Goal: Task Accomplishment & Management: Manage account settings

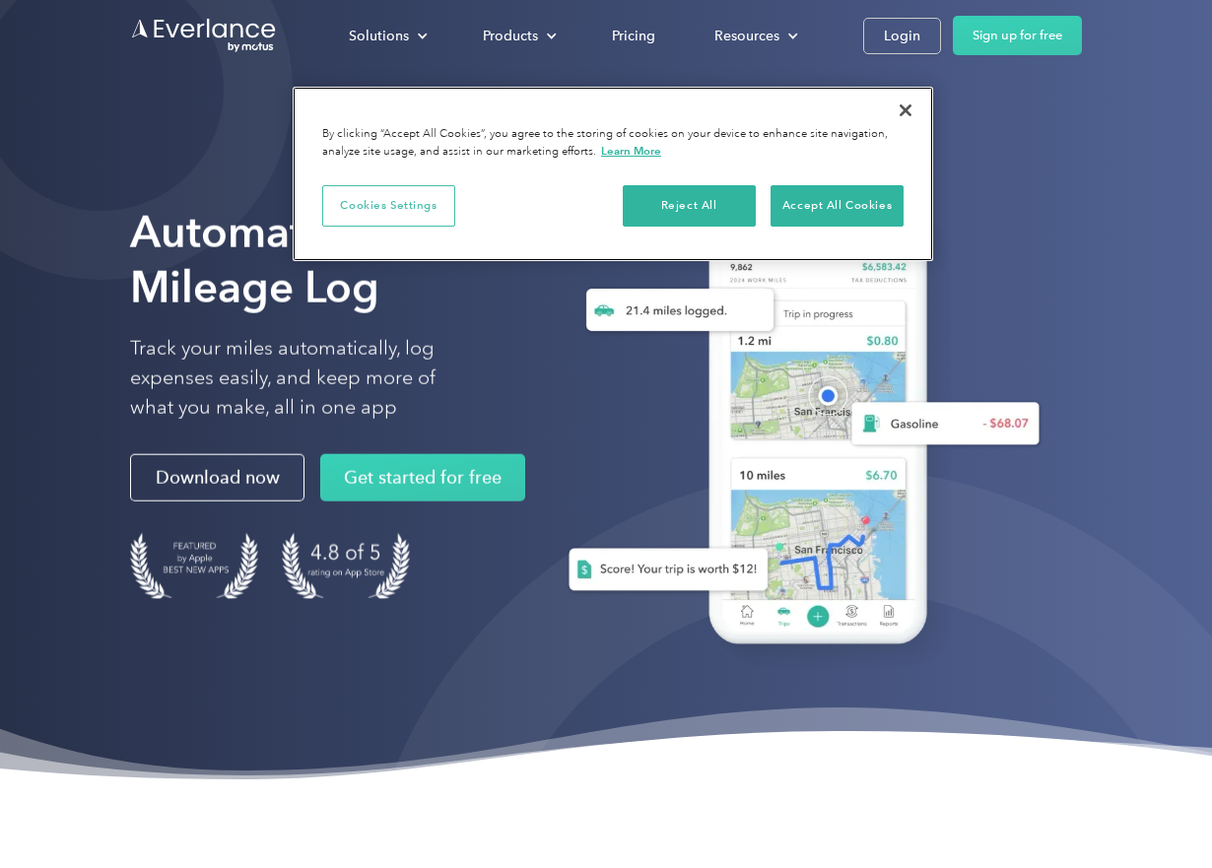
click at [411, 206] on button "Cookies Settings" at bounding box center [388, 205] width 133 height 41
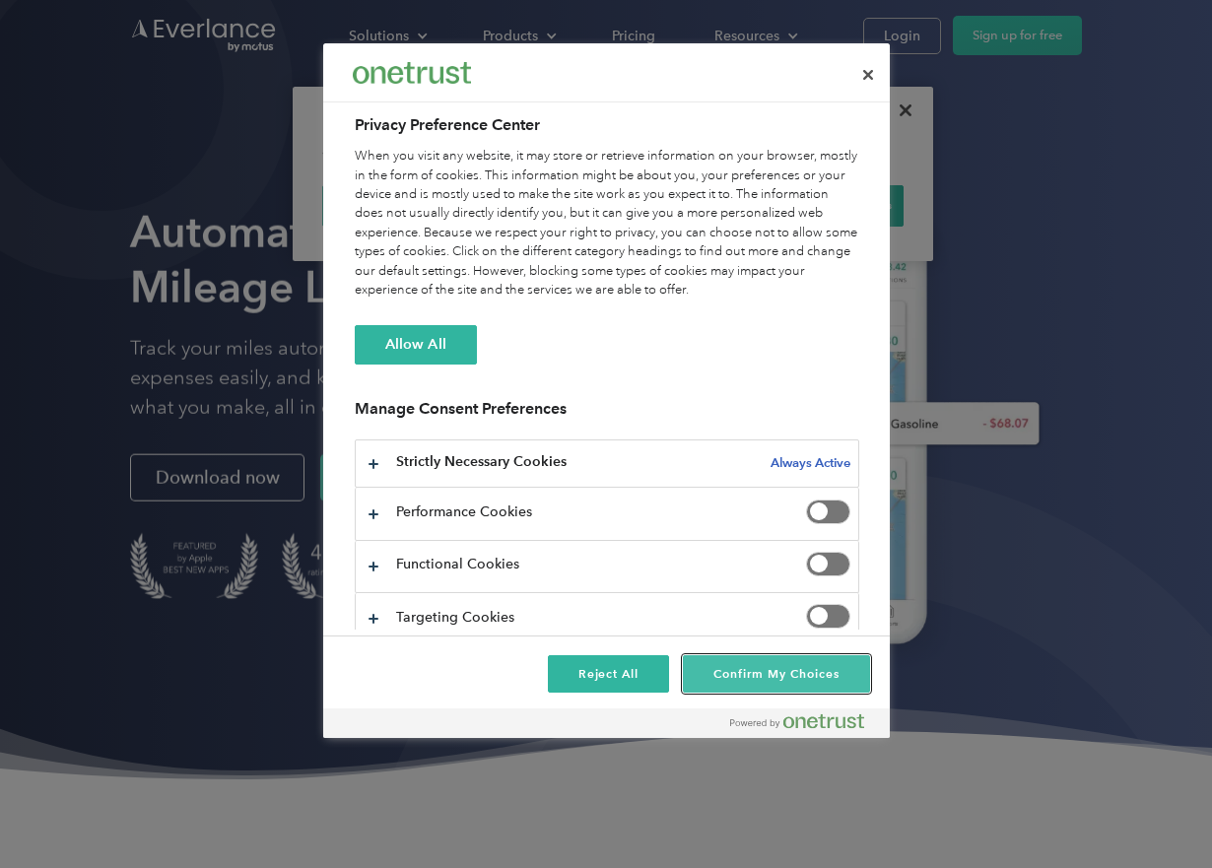
click at [785, 679] on button "Confirm My Choices" at bounding box center [776, 673] width 186 height 37
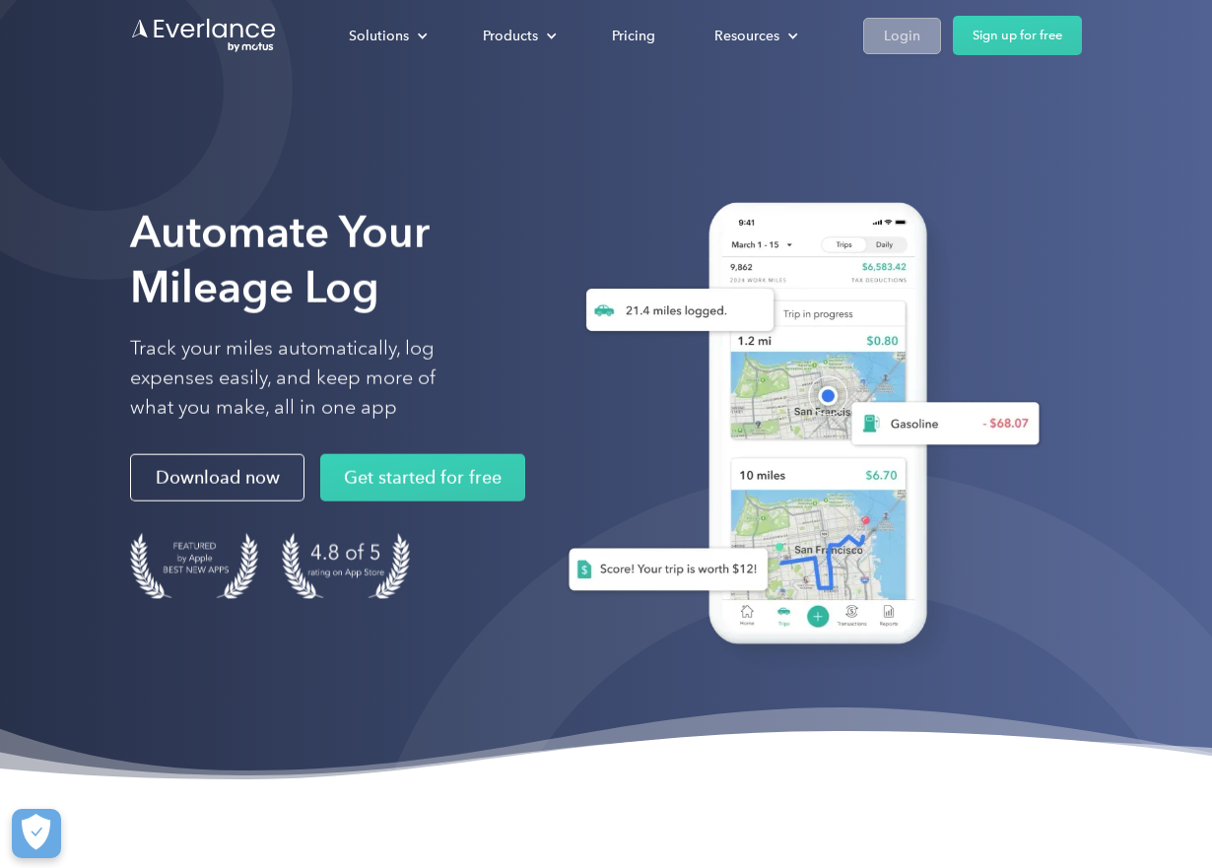
click at [888, 30] on div "Login" at bounding box center [902, 36] width 36 height 25
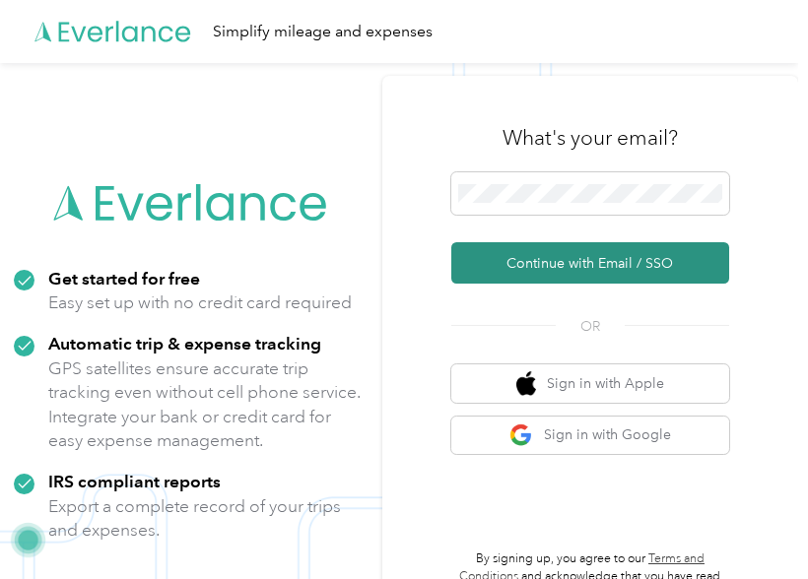
click at [610, 263] on button "Continue with Email / SSO" at bounding box center [590, 262] width 278 height 41
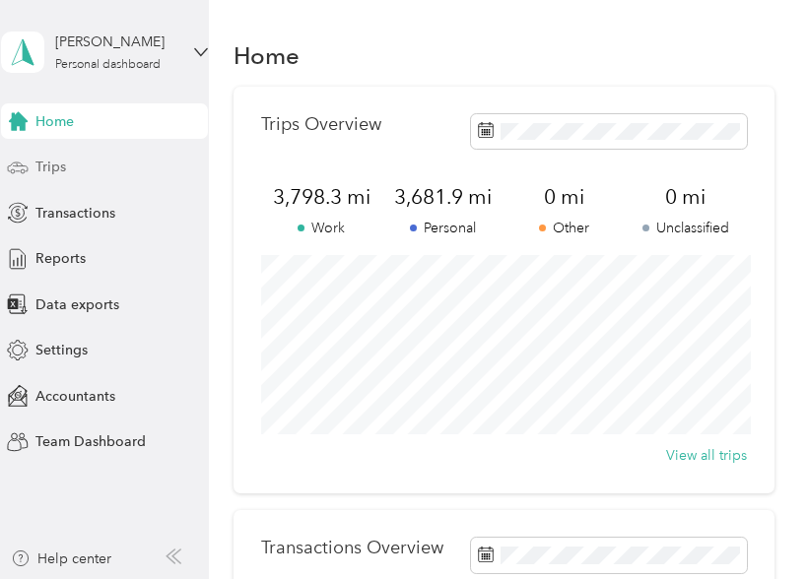
click at [56, 170] on span "Trips" at bounding box center [50, 167] width 31 height 21
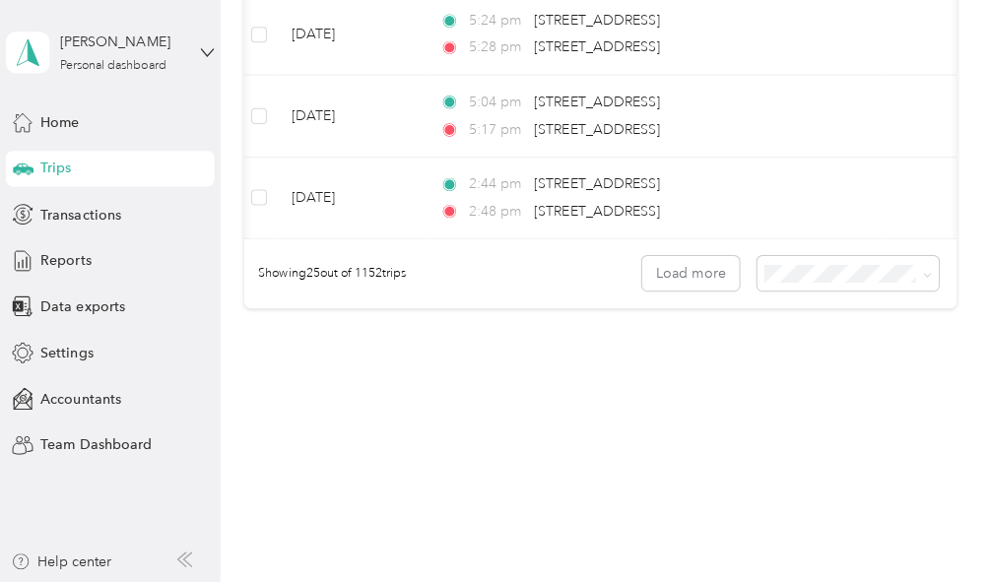
scroll to position [5177, 0]
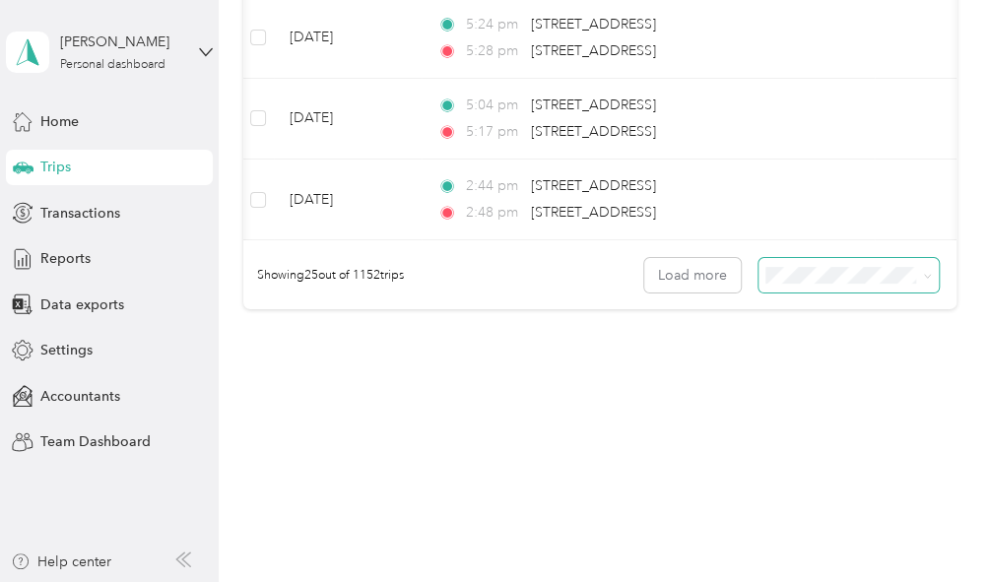
click at [807, 279] on icon at bounding box center [927, 277] width 6 height 4
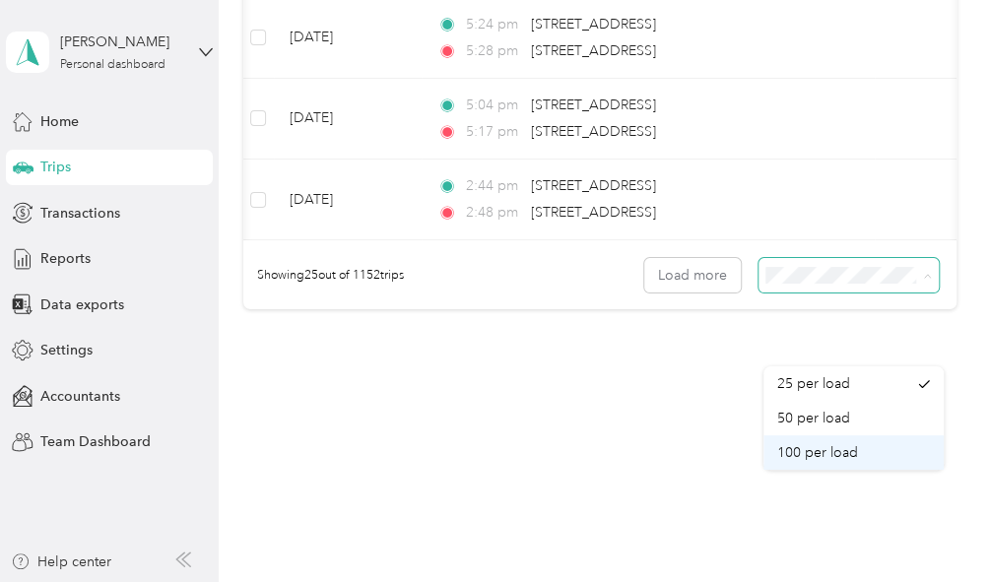
click at [807, 446] on div "100 per load" at bounding box center [853, 452] width 153 height 21
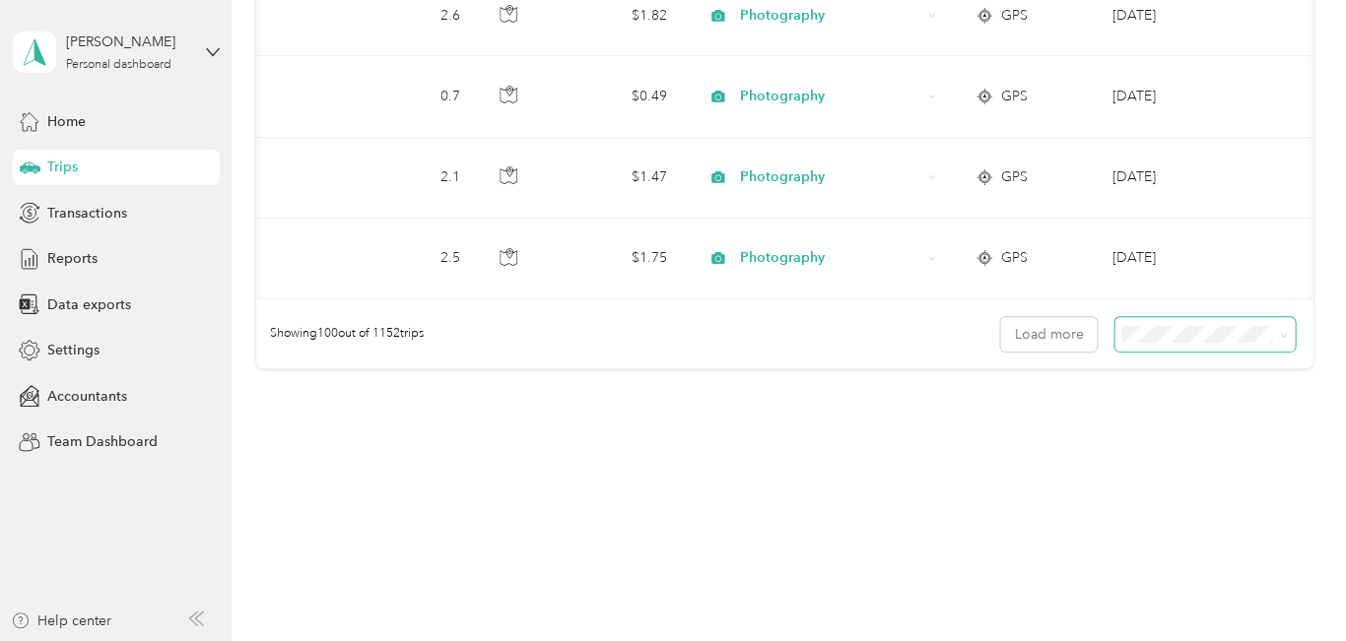
scroll to position [19769, 0]
click at [807, 317] on button "Load more" at bounding box center [1048, 334] width 97 height 34
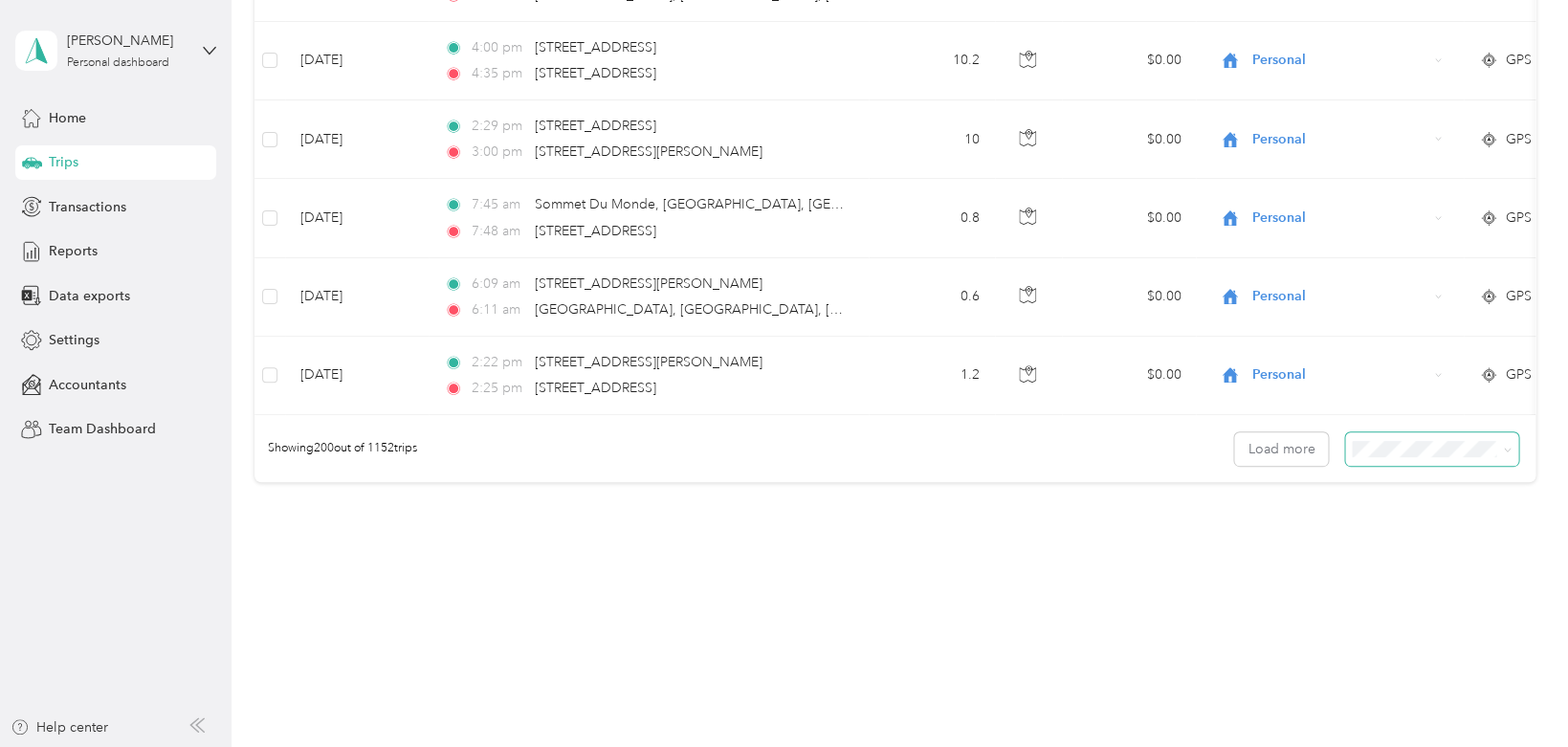
scroll to position [26612, 0]
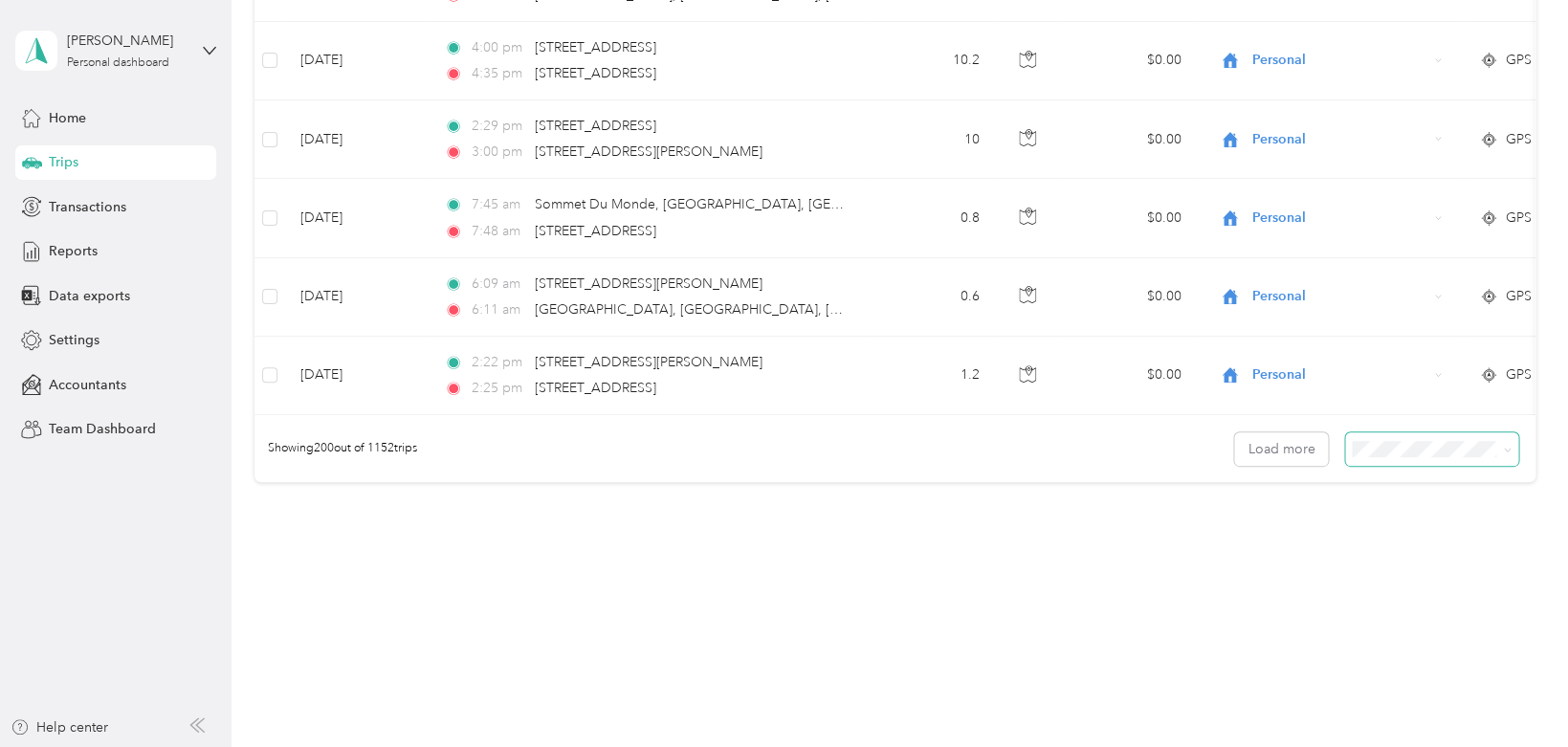
scroll to position [22613, 0]
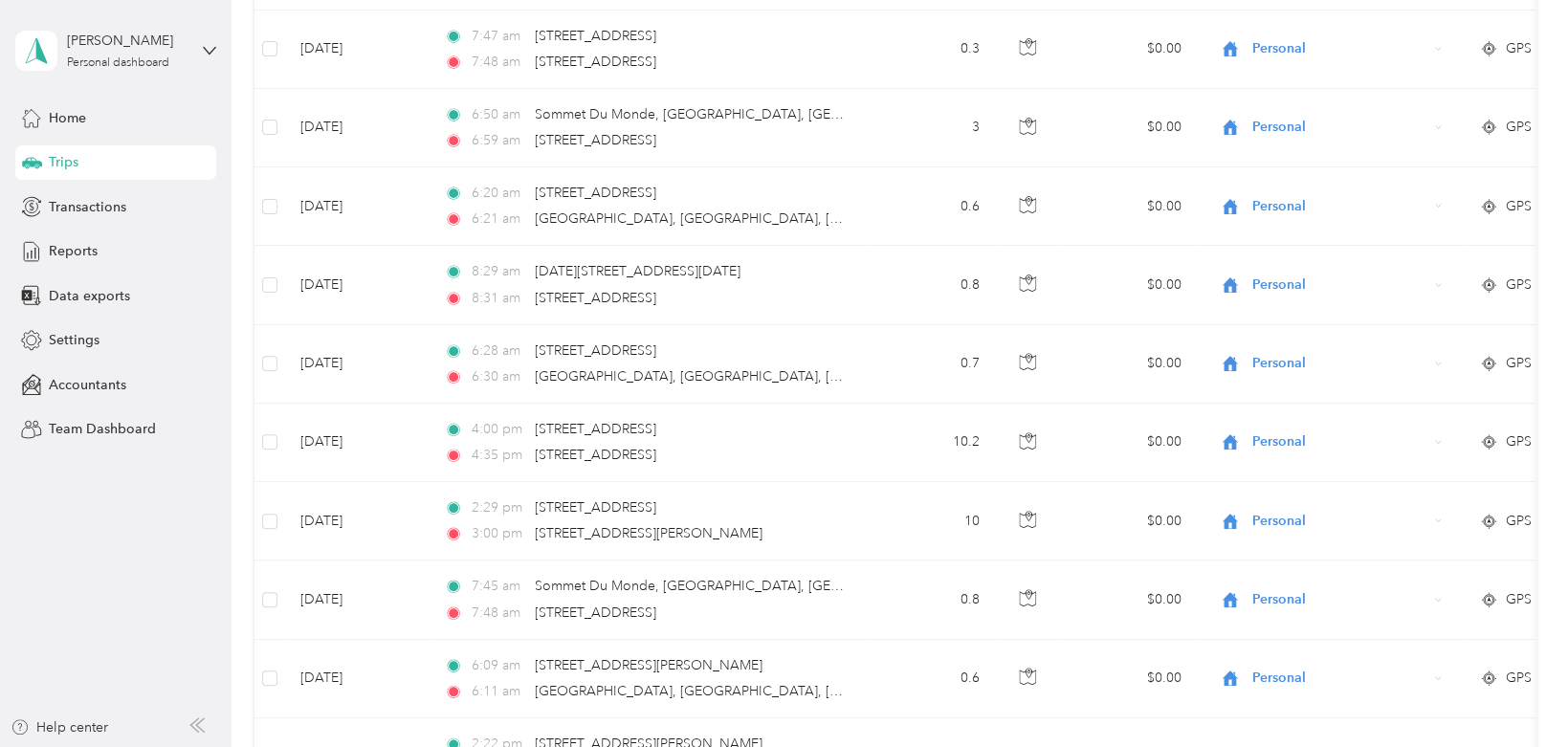
scroll to position [15226, 0]
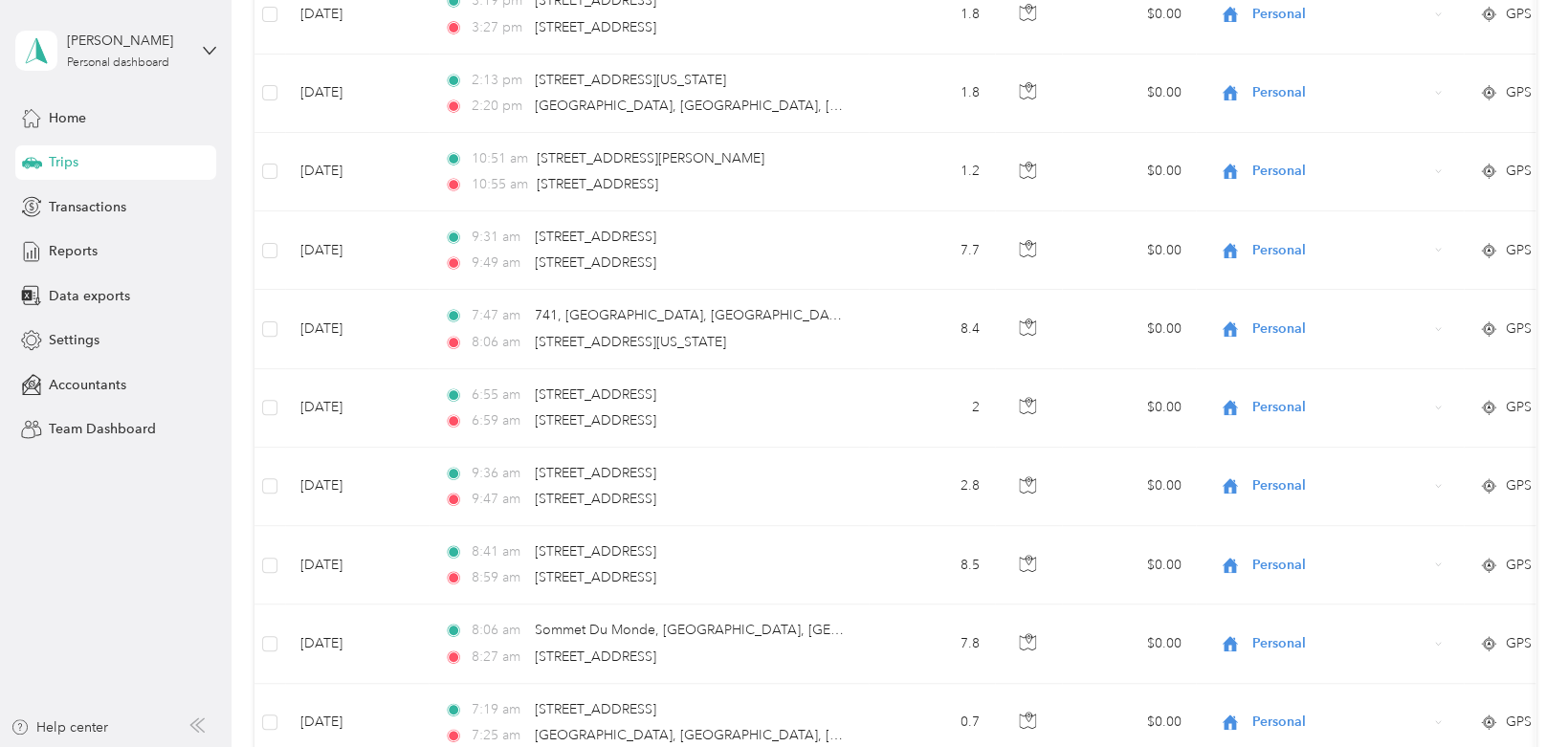
scroll to position [13955, 0]
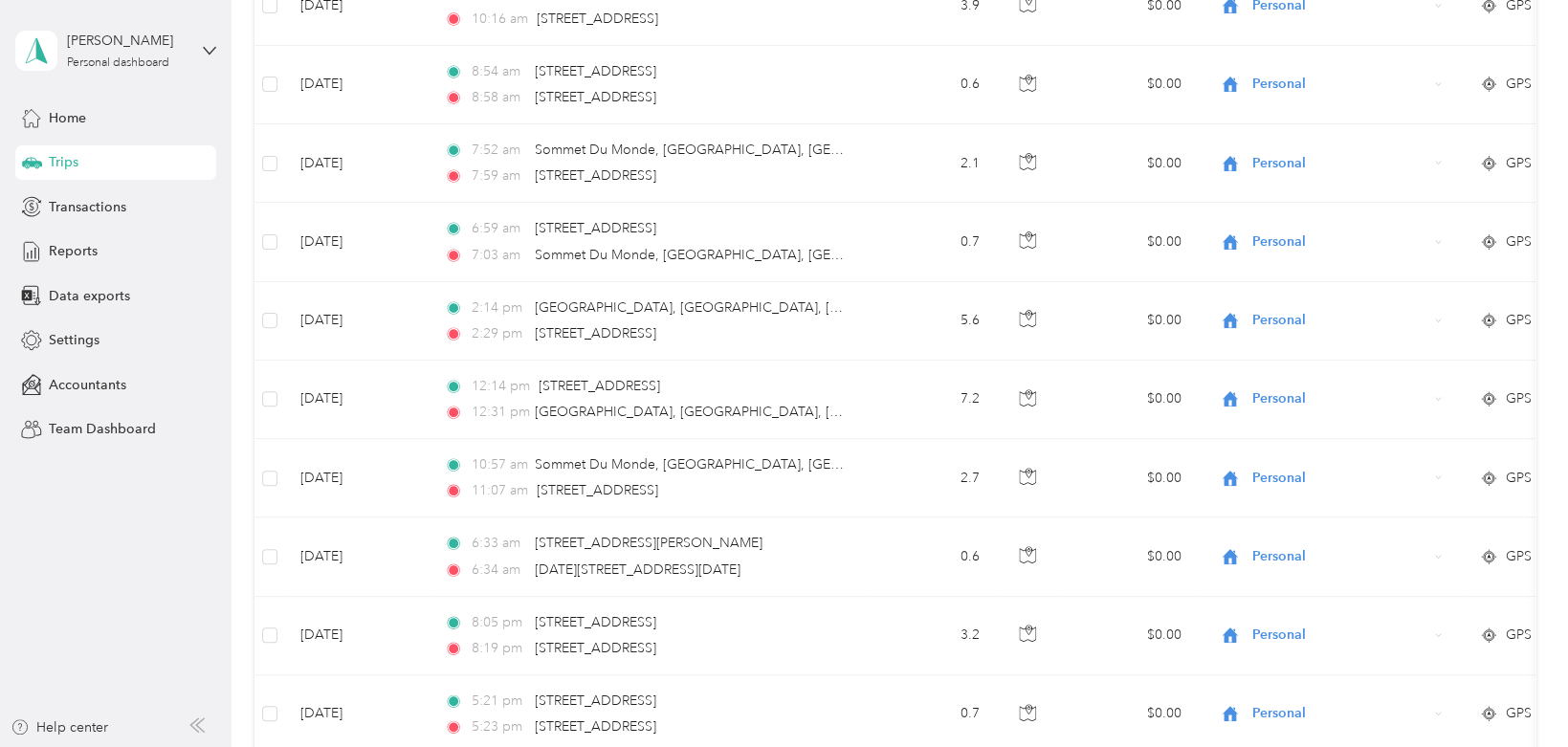
scroll to position [13103, 0]
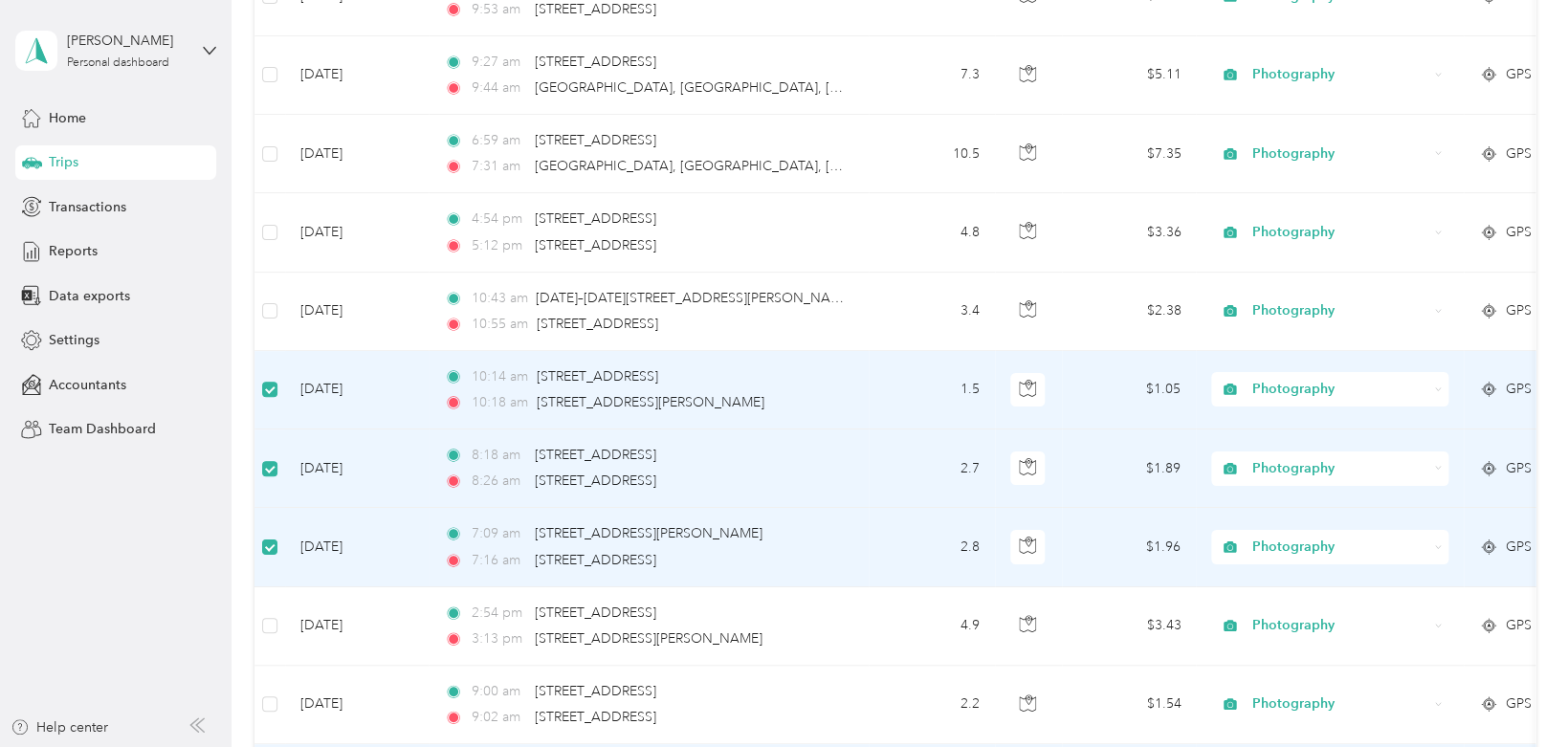
scroll to position [10288, 0]
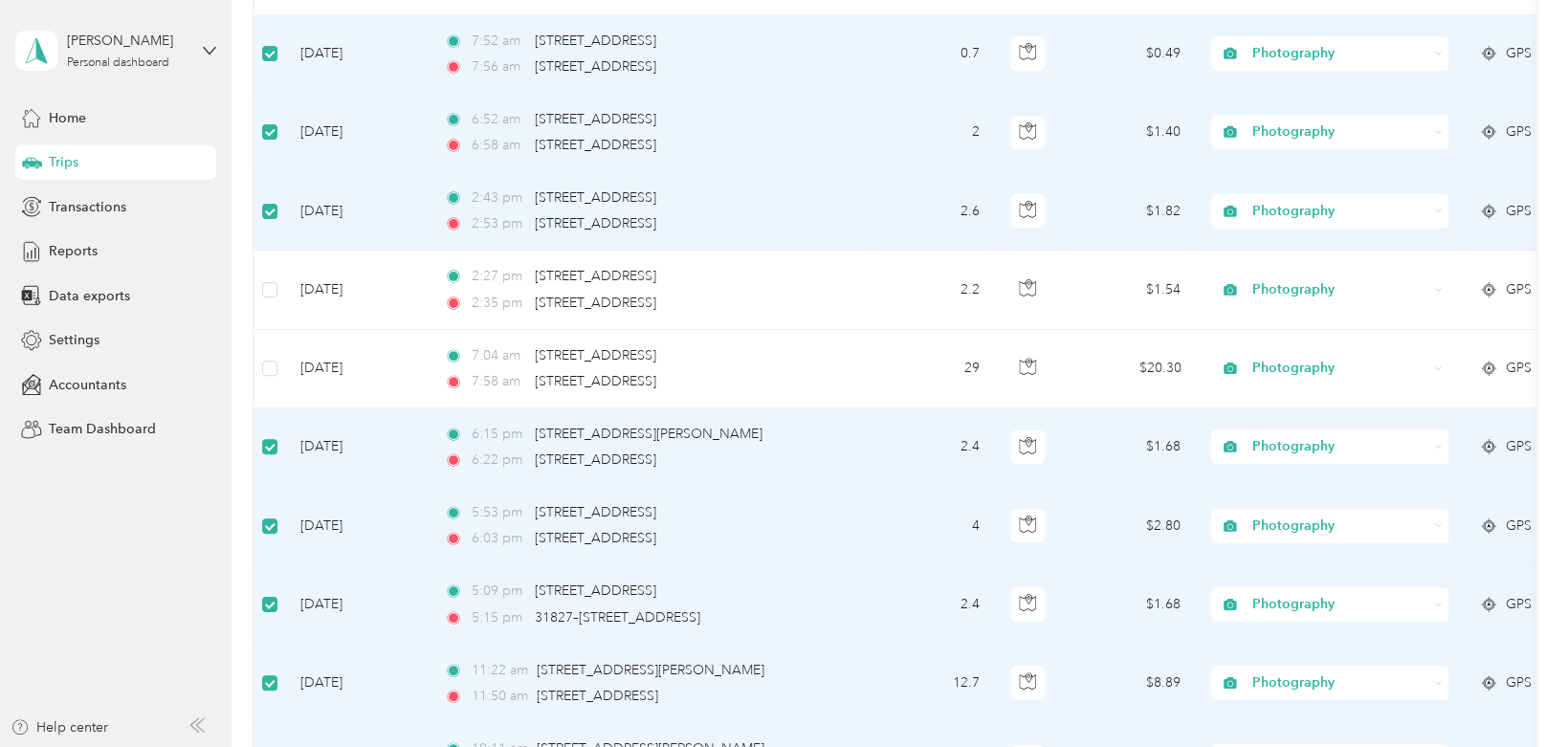
scroll to position [5183, 0]
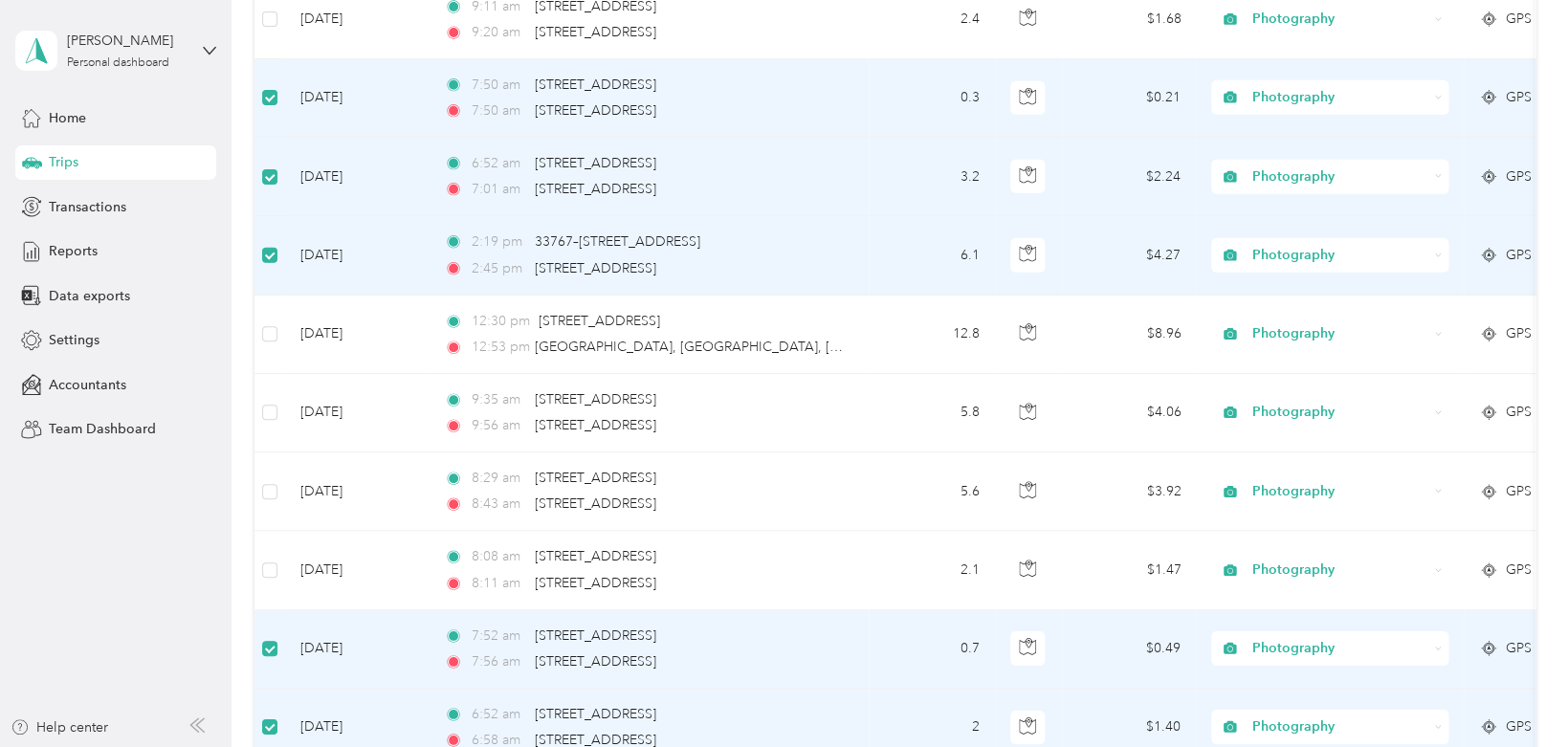
scroll to position [4590, 0]
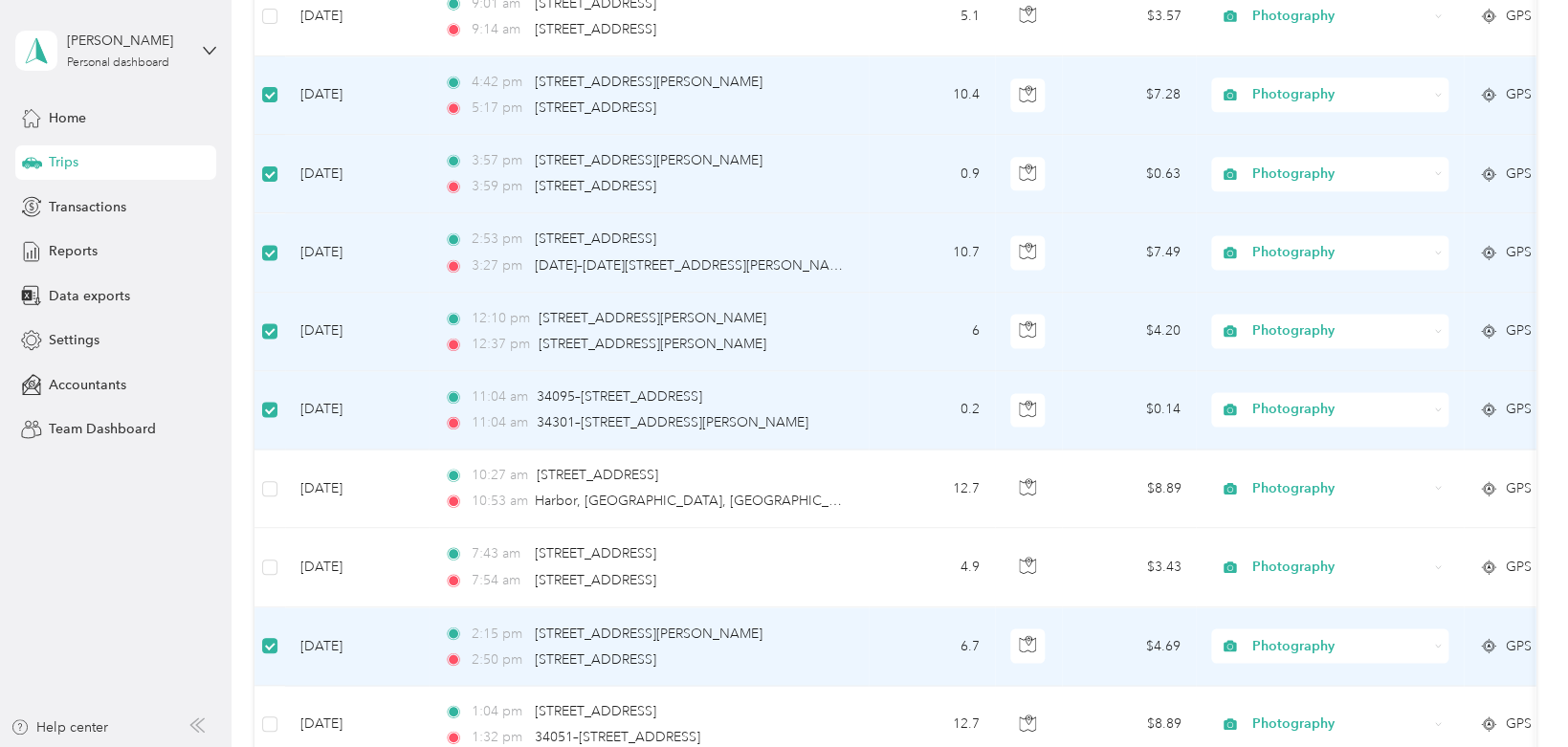
scroll to position [3642, 0]
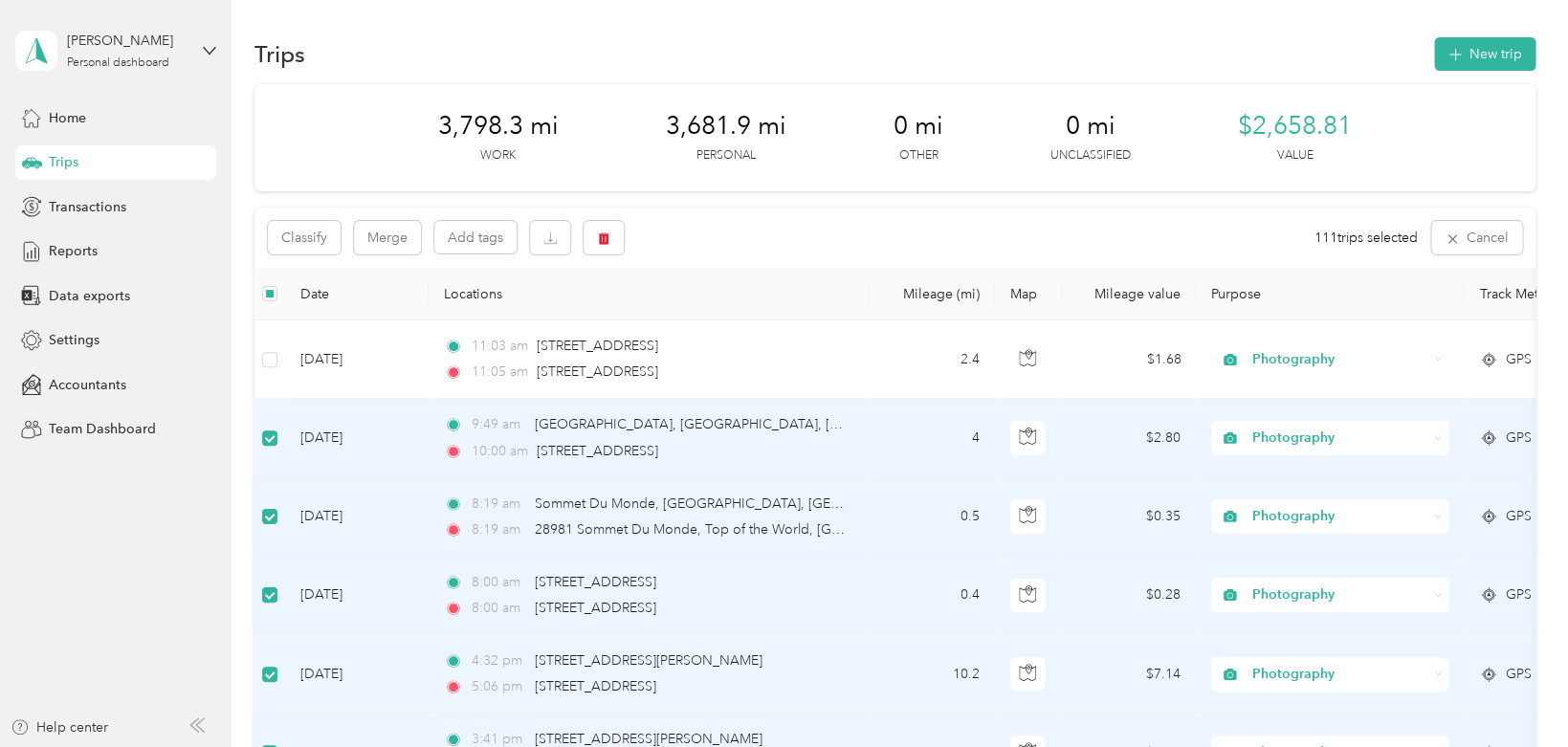
scroll to position [0, 0]
click at [320, 231] on button "Classify" at bounding box center [304, 238] width 73 height 33
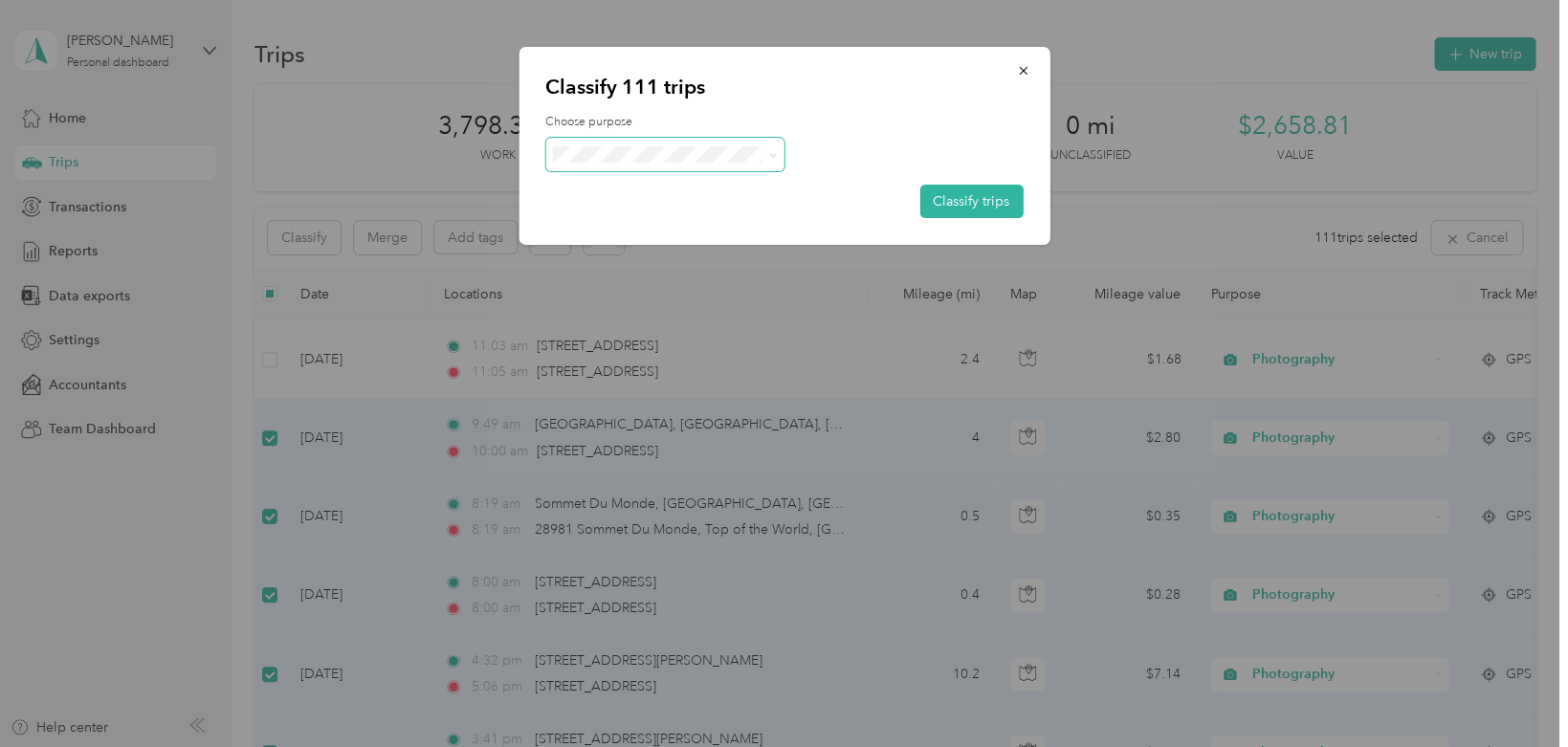
click at [769, 160] on icon at bounding box center [773, 155] width 9 height 9
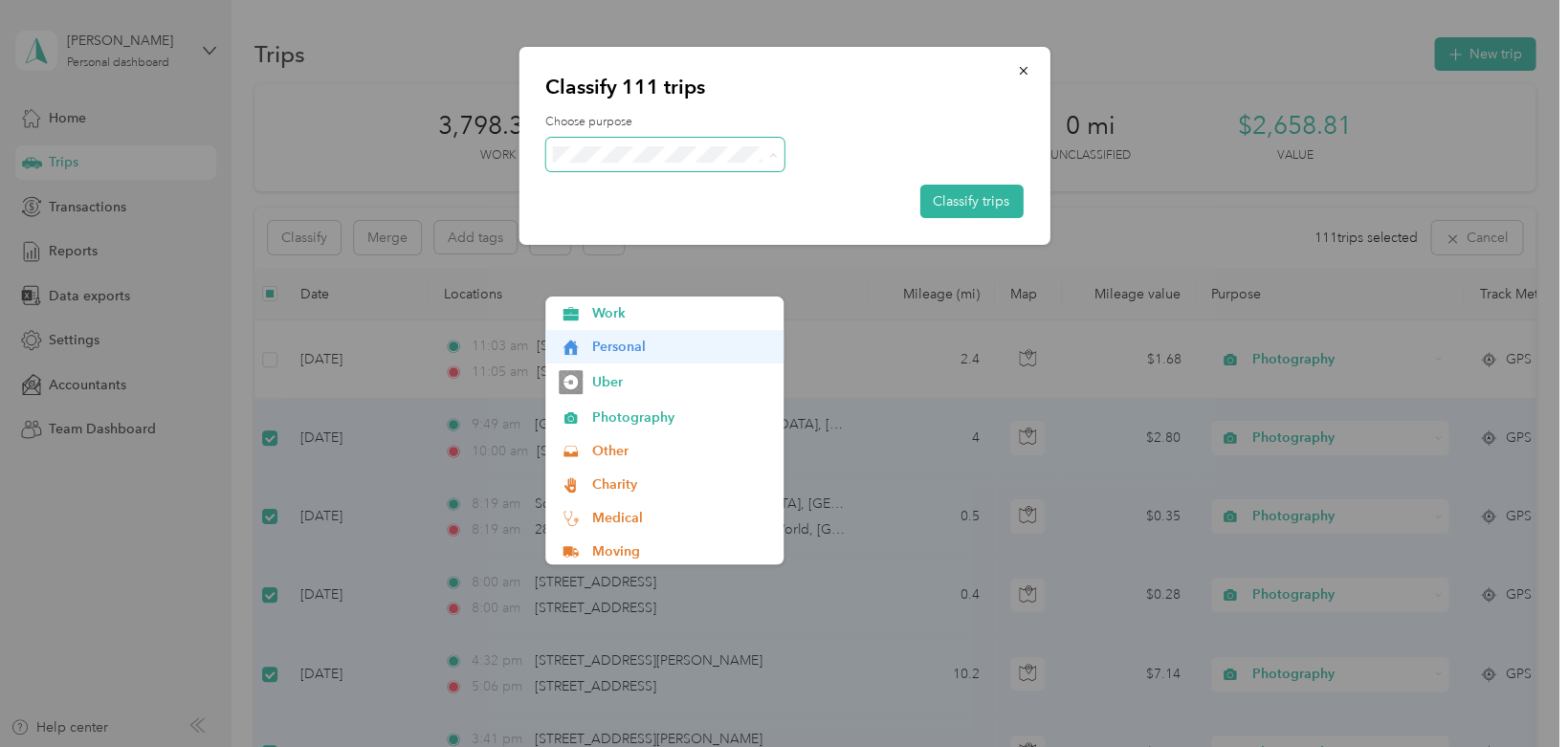
click at [659, 349] on span "Personal" at bounding box center [681, 347] width 178 height 20
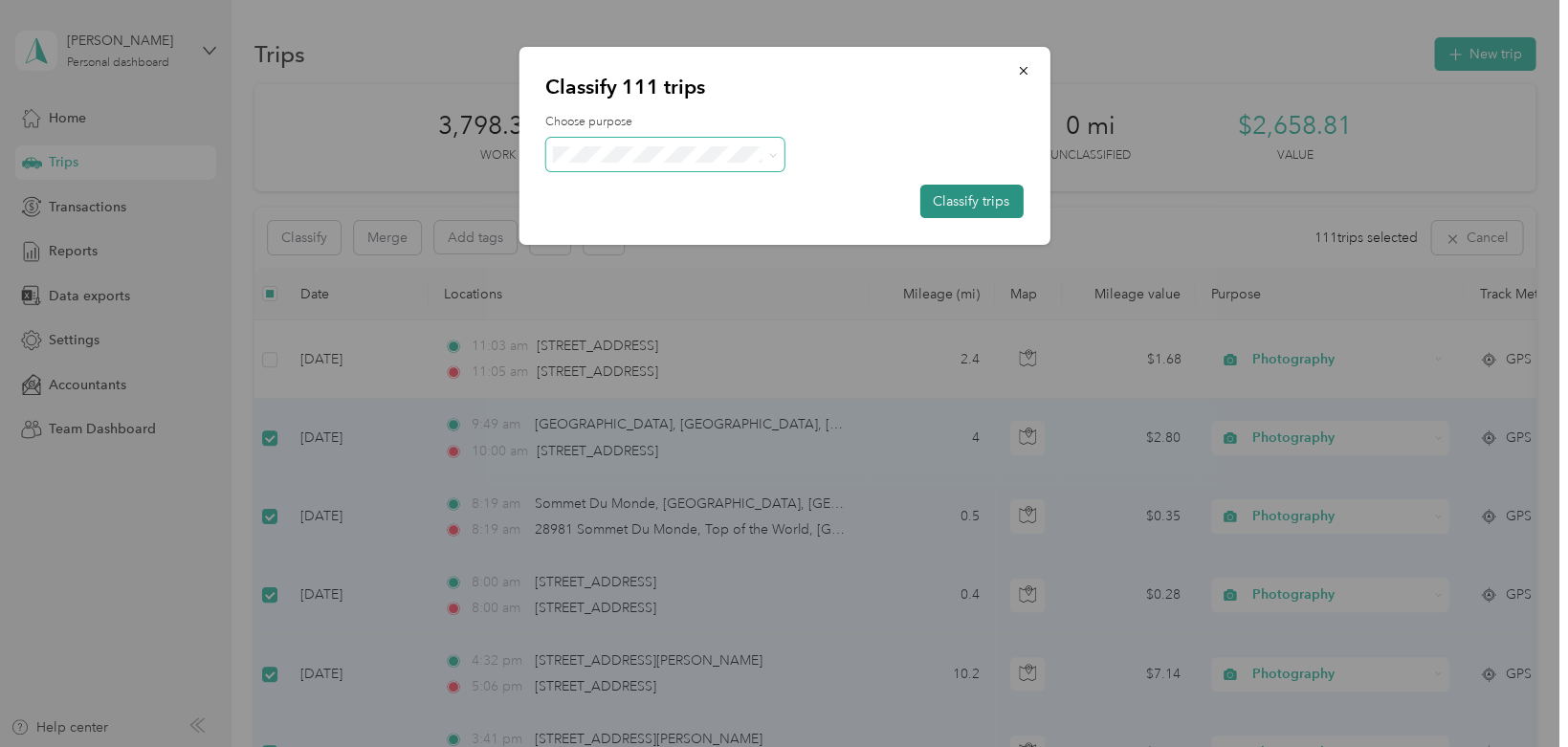
click at [784, 219] on button "Classify trips" at bounding box center [971, 201] width 103 height 33
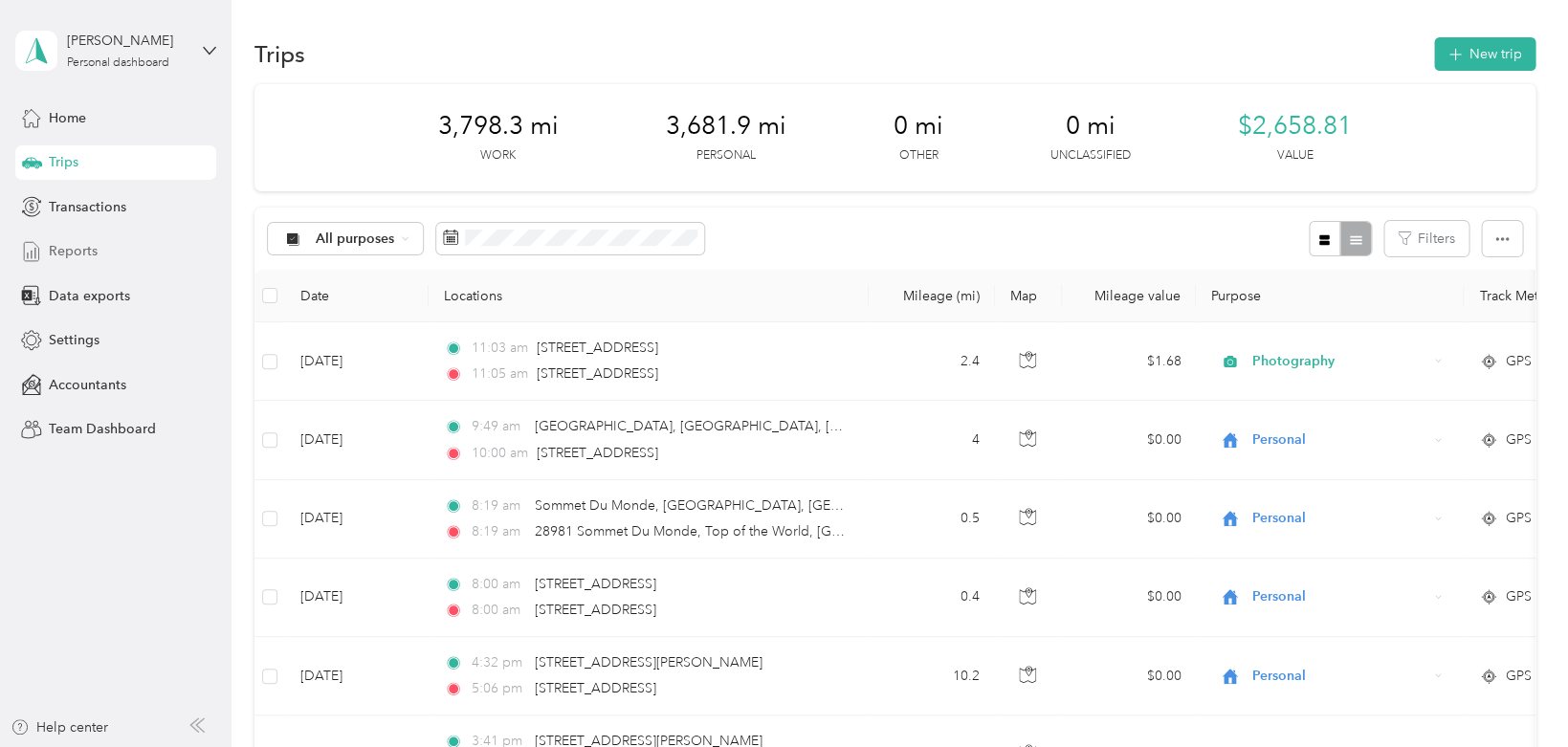
click at [88, 253] on span "Reports" at bounding box center [73, 251] width 49 height 20
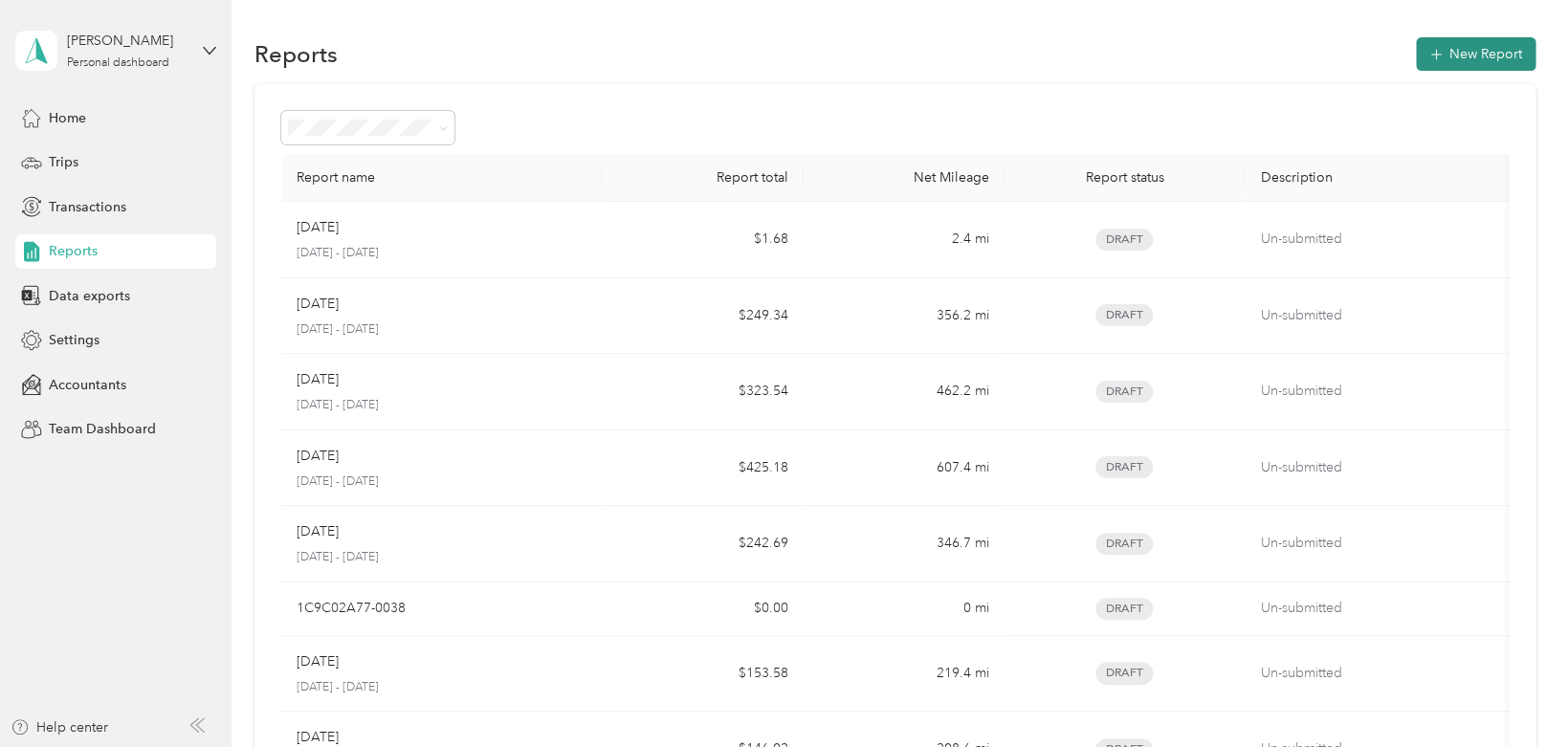
click at [784, 50] on button "New Report" at bounding box center [1475, 53] width 119 height 33
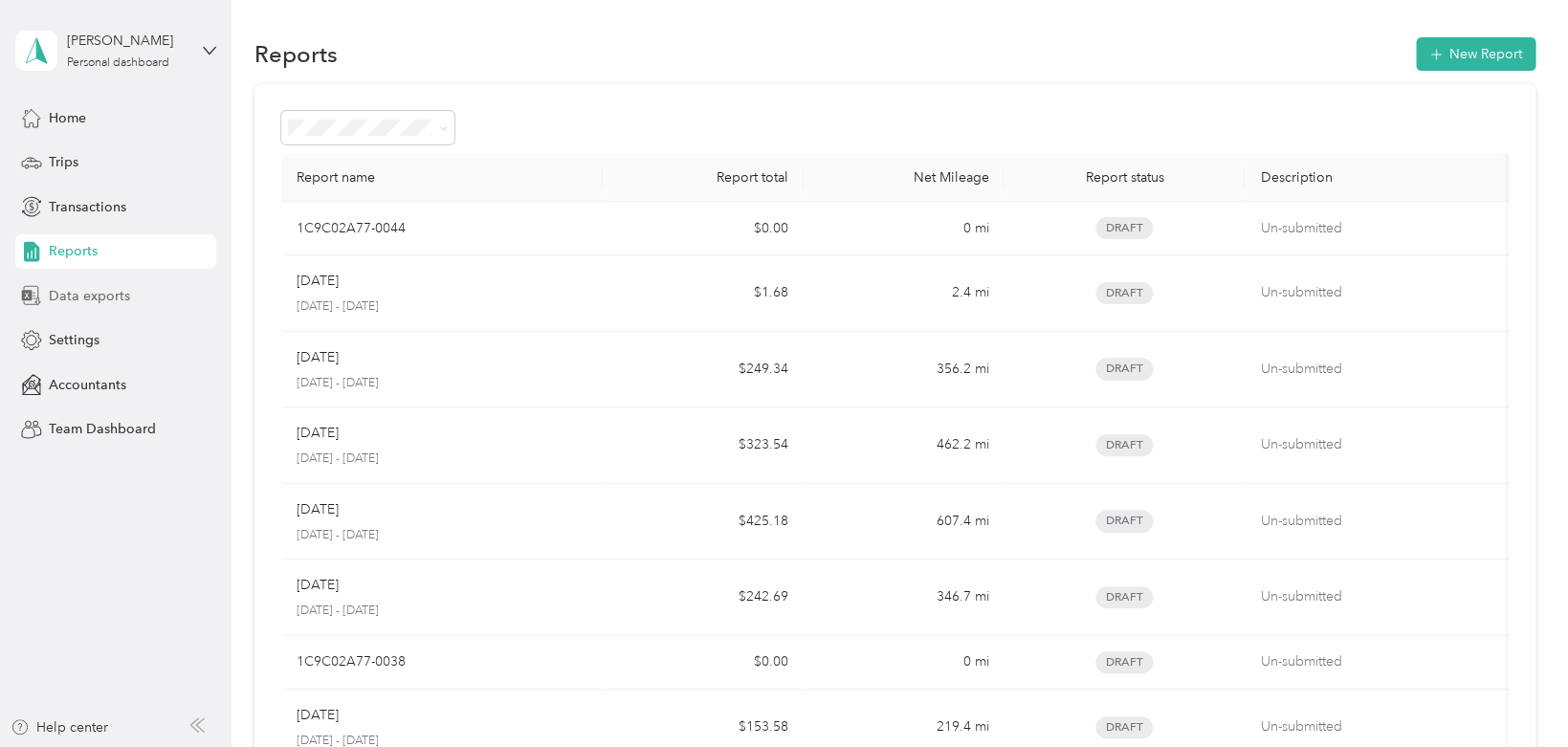
click at [101, 298] on span "Data exports" at bounding box center [89, 296] width 82 height 20
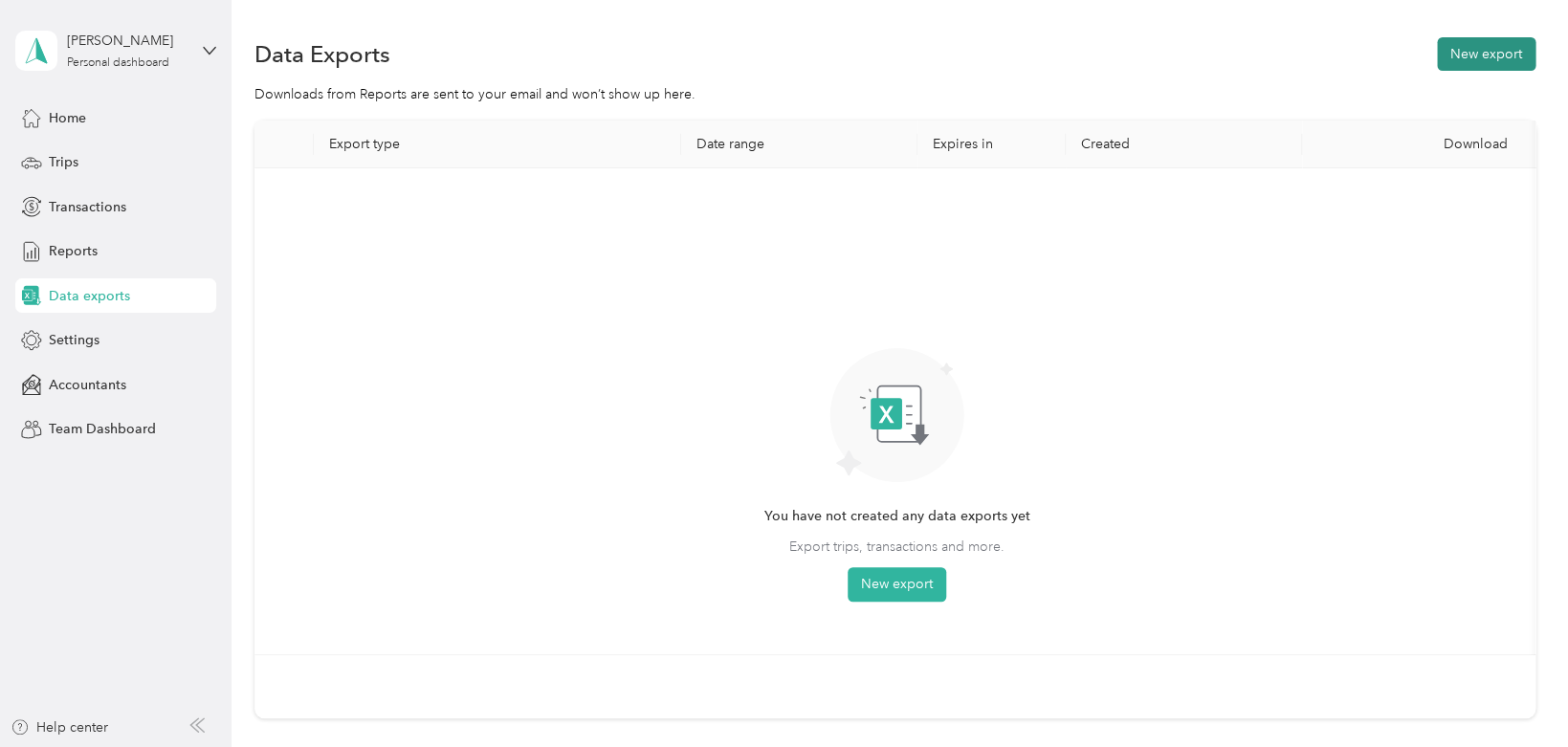
click at [784, 52] on button "New export" at bounding box center [1485, 53] width 98 height 33
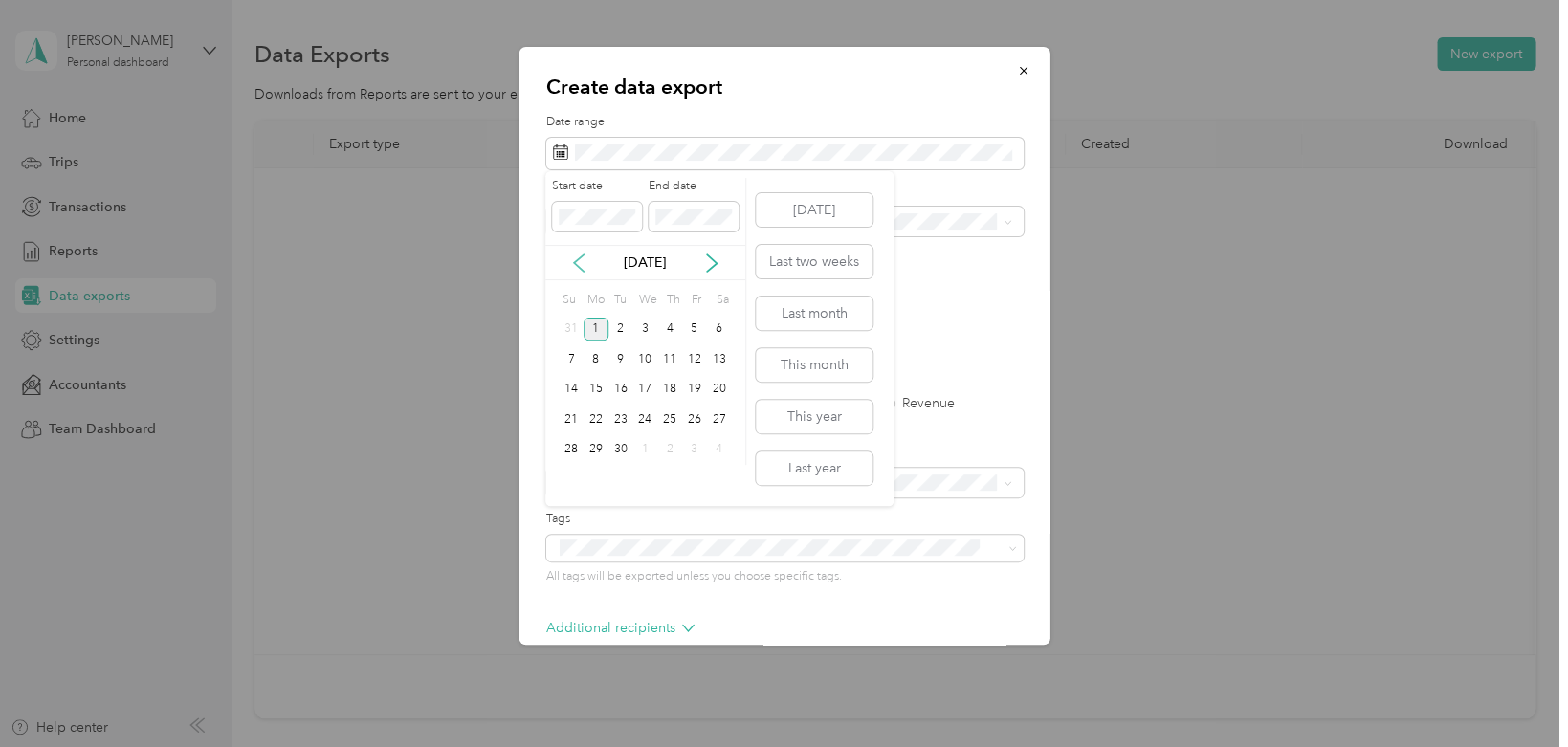
click at [581, 266] on icon at bounding box center [579, 263] width 19 height 19
click at [691, 325] on div "1" at bounding box center [694, 329] width 25 height 24
click at [569, 476] on div "31" at bounding box center [571, 480] width 25 height 24
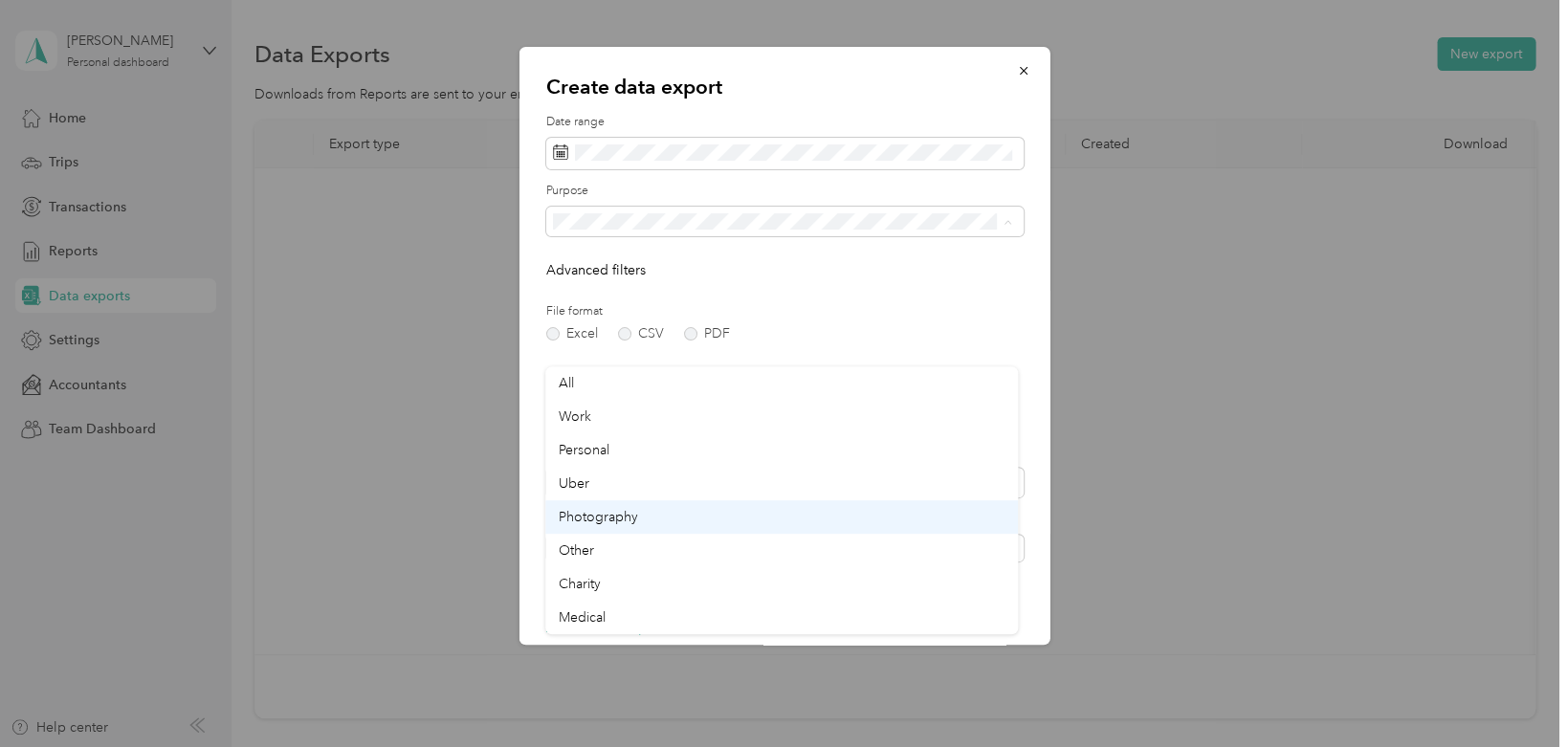
click at [597, 519] on span "Photography" at bounding box center [598, 517] width 80 height 17
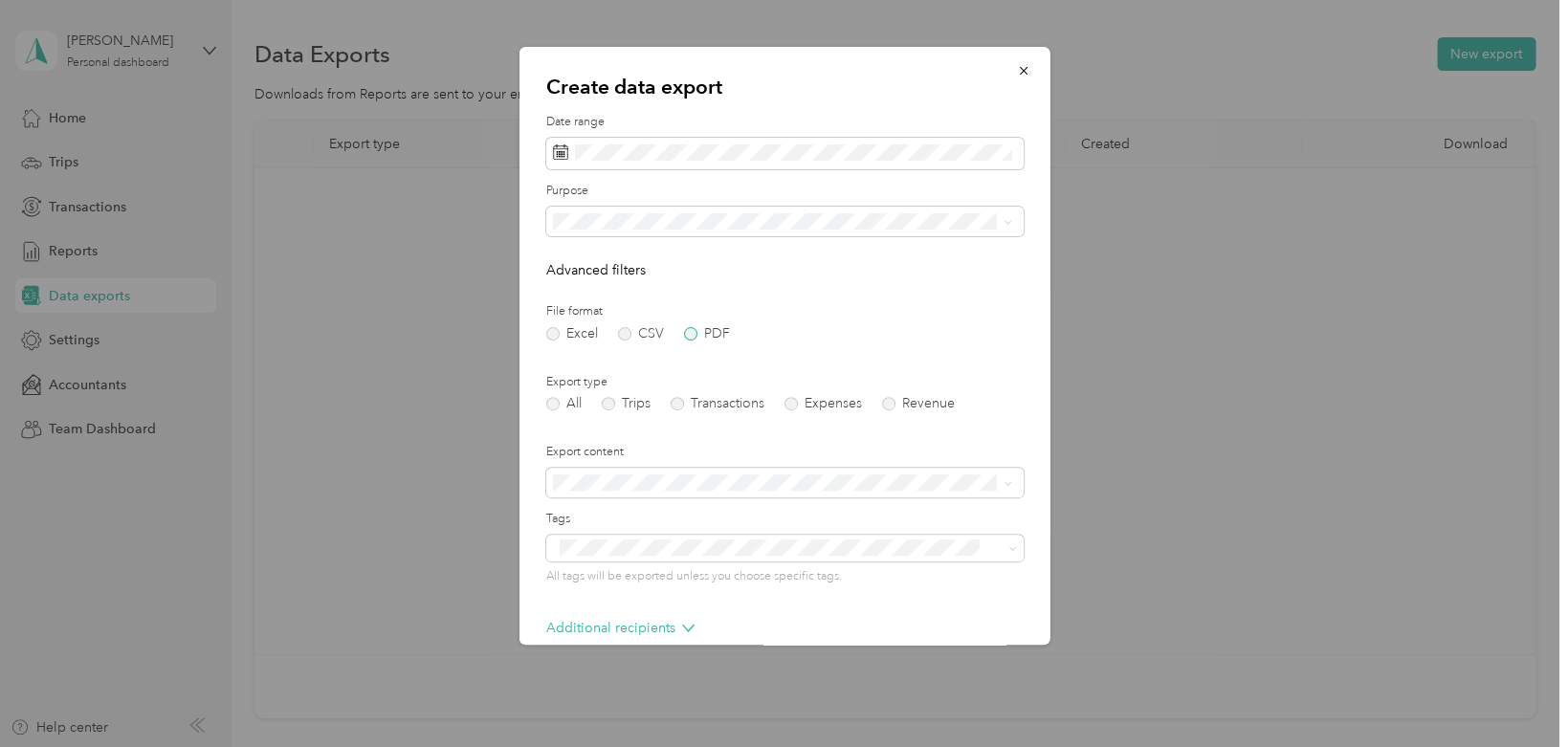
click at [692, 341] on label "PDF" at bounding box center [705, 334] width 46 height 14
click at [608, 411] on label "Trips" at bounding box center [625, 404] width 49 height 14
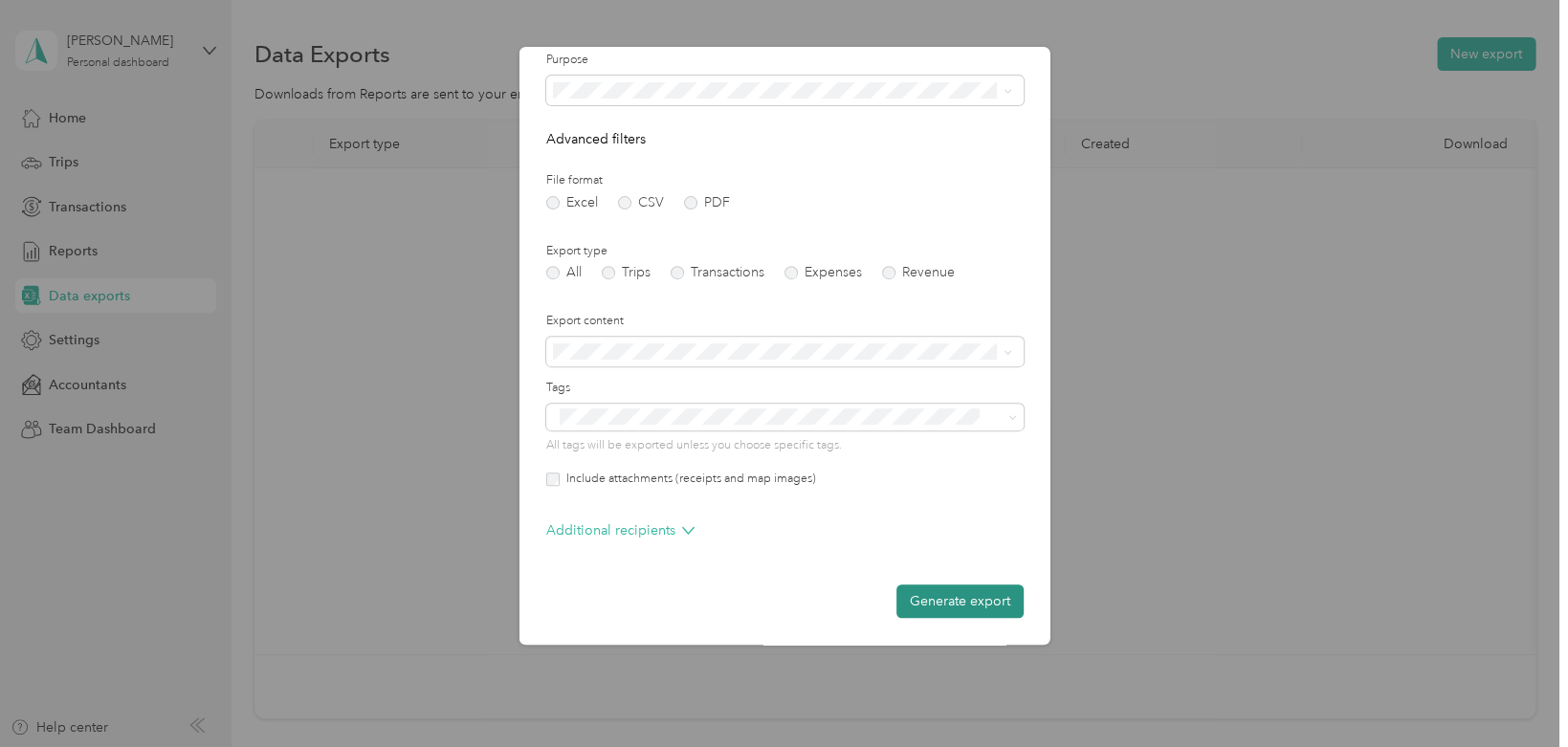
click at [784, 561] on button "Generate export" at bounding box center [958, 601] width 127 height 33
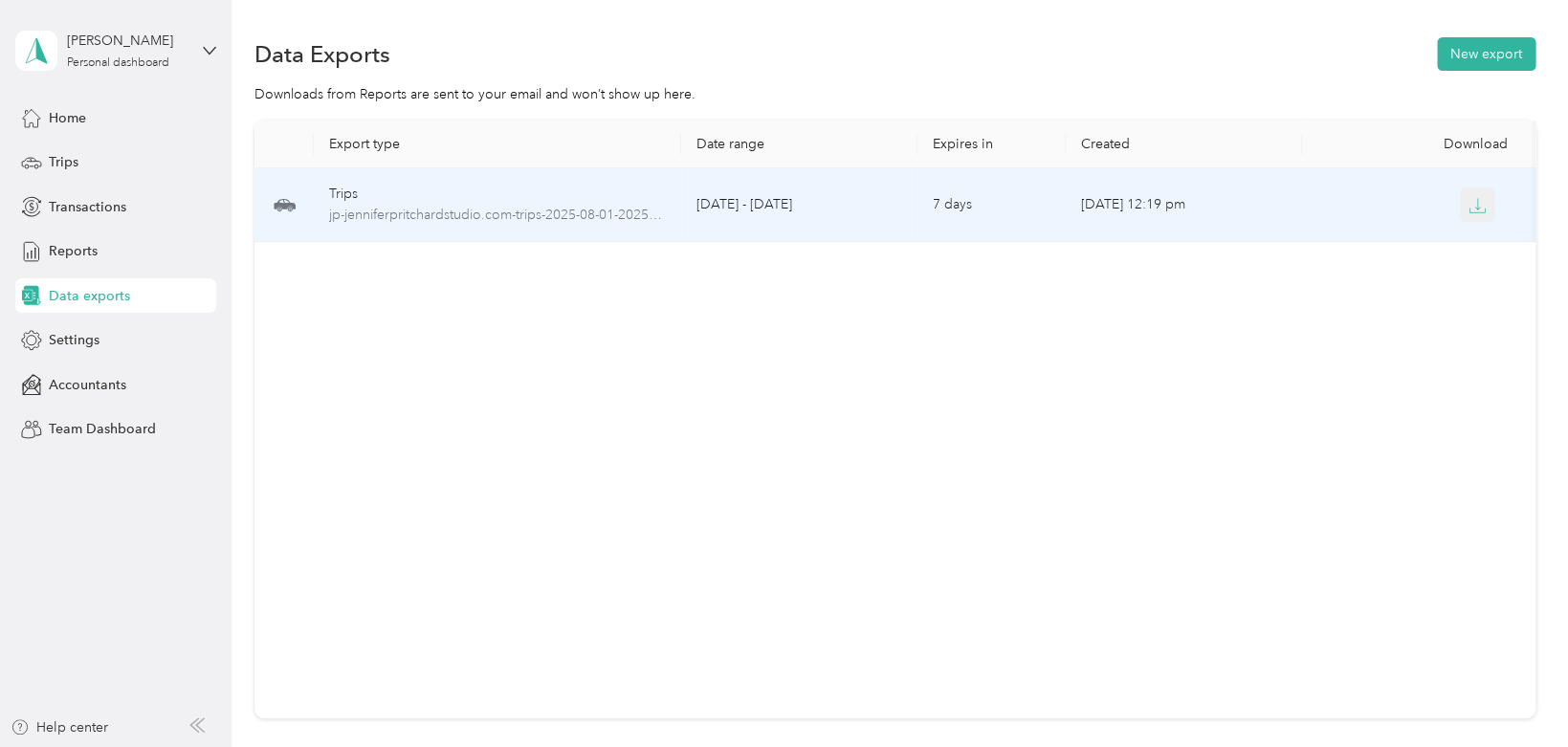
click at [784, 209] on icon "button" at bounding box center [1477, 206] width 17 height 17
